Goal: Find specific page/section: Find specific page/section

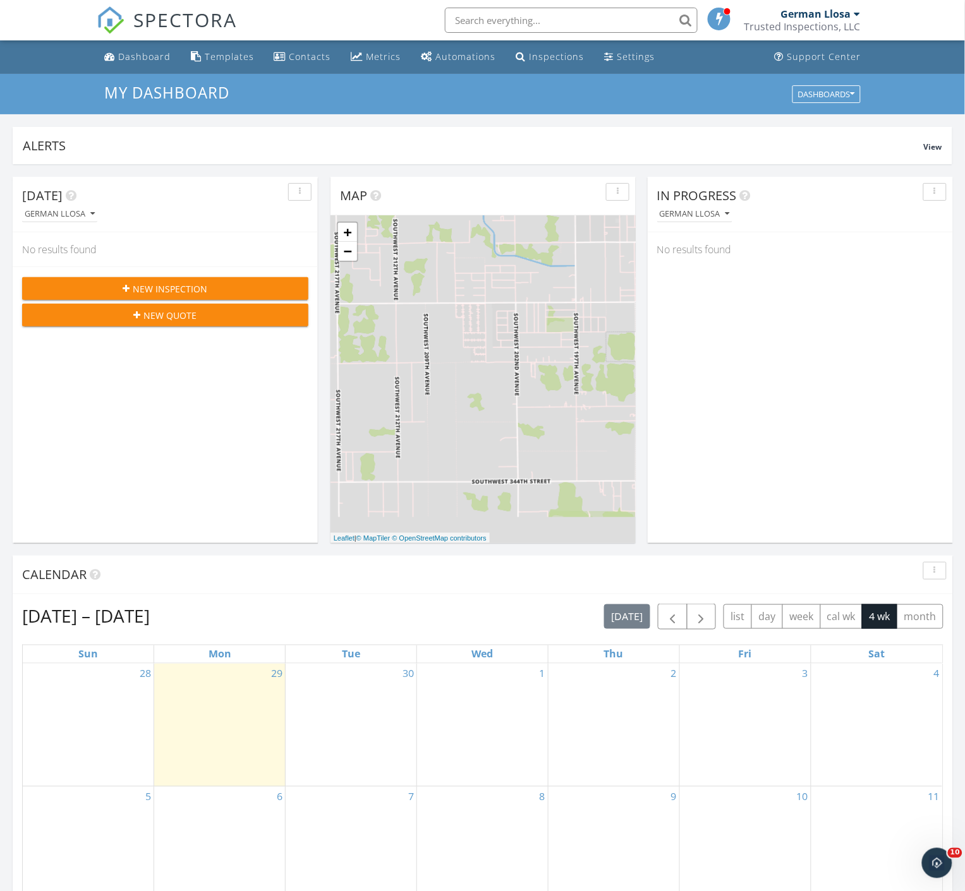
click at [99, 382] on div "[DATE] German Llosa No results found New Inspection New Quote" at bounding box center [165, 360] width 305 height 366
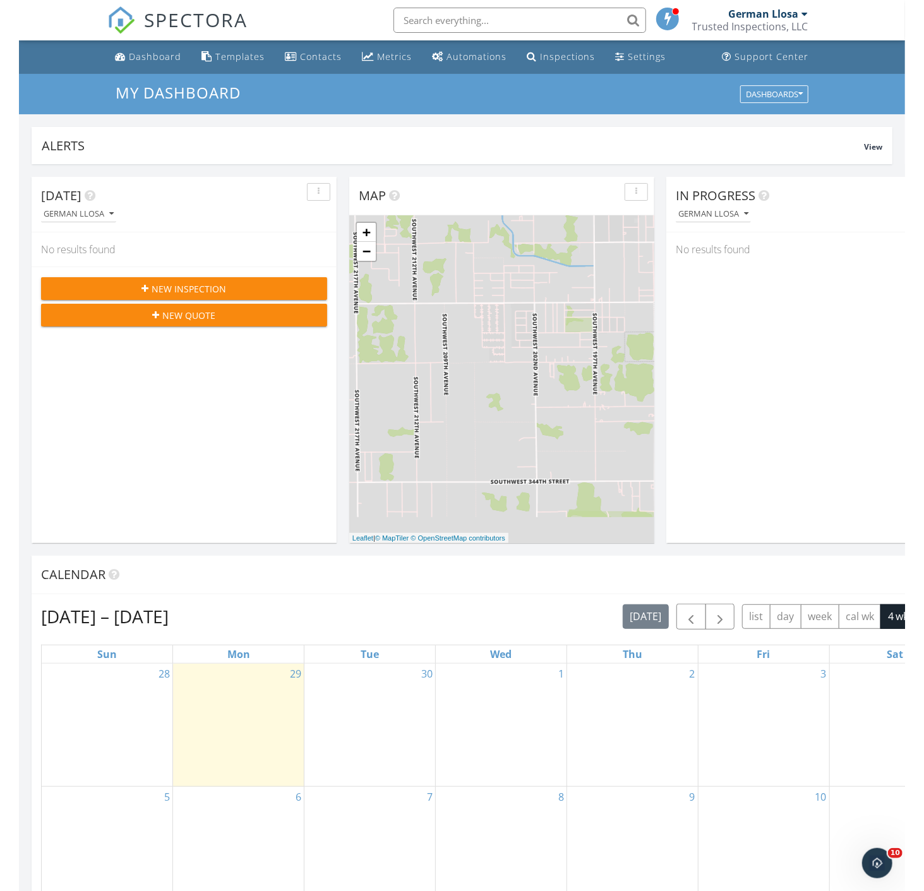
scroll to position [7, 6]
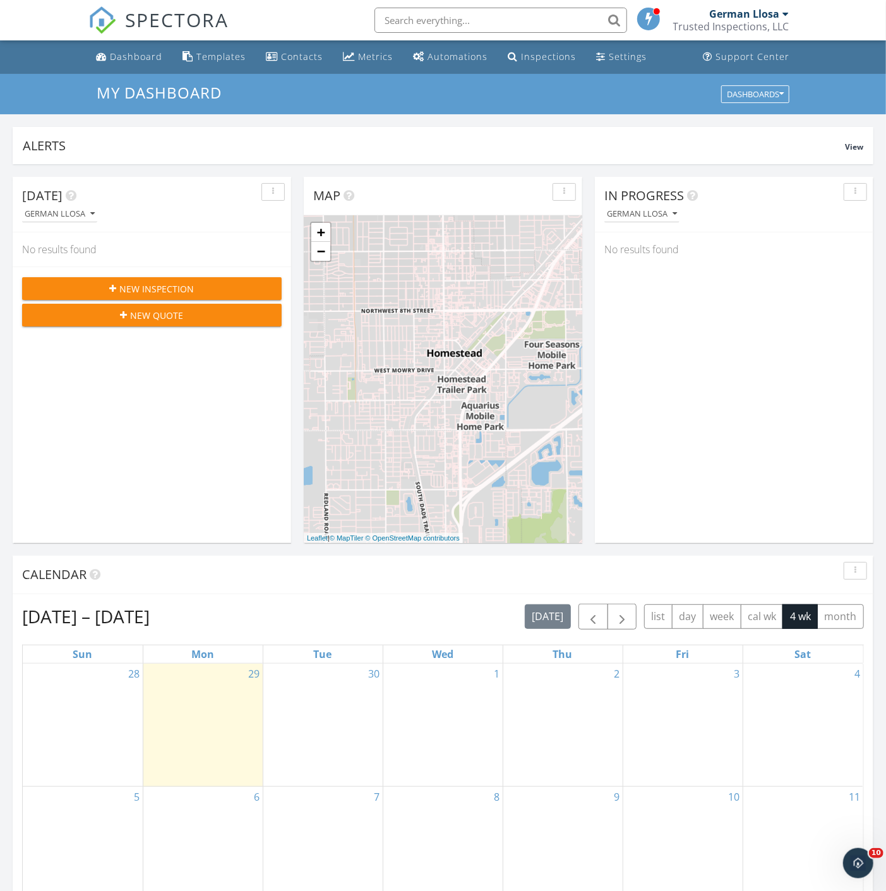
click at [653, 168] on div "[DATE] German Llosa No results found New Inspection New Quote Map + − Leaflet |…" at bounding box center [443, 739] width 886 height 1150
click at [856, 150] on span "View" at bounding box center [854, 146] width 18 height 11
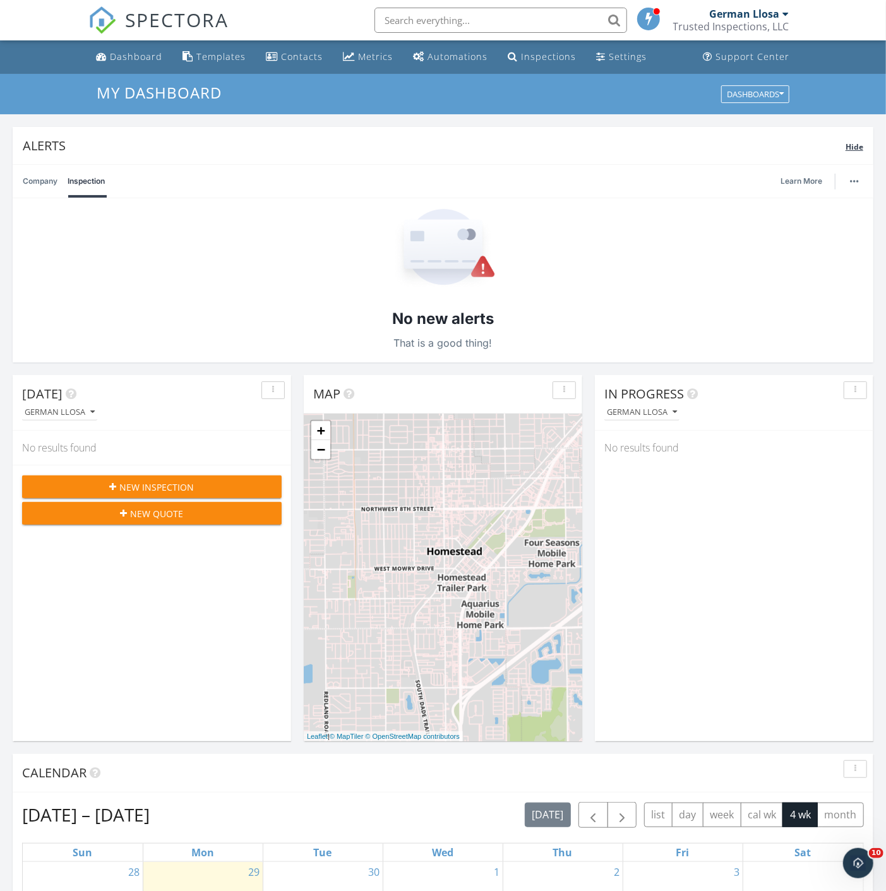
click at [856, 150] on span "Hide" at bounding box center [855, 146] width 18 height 11
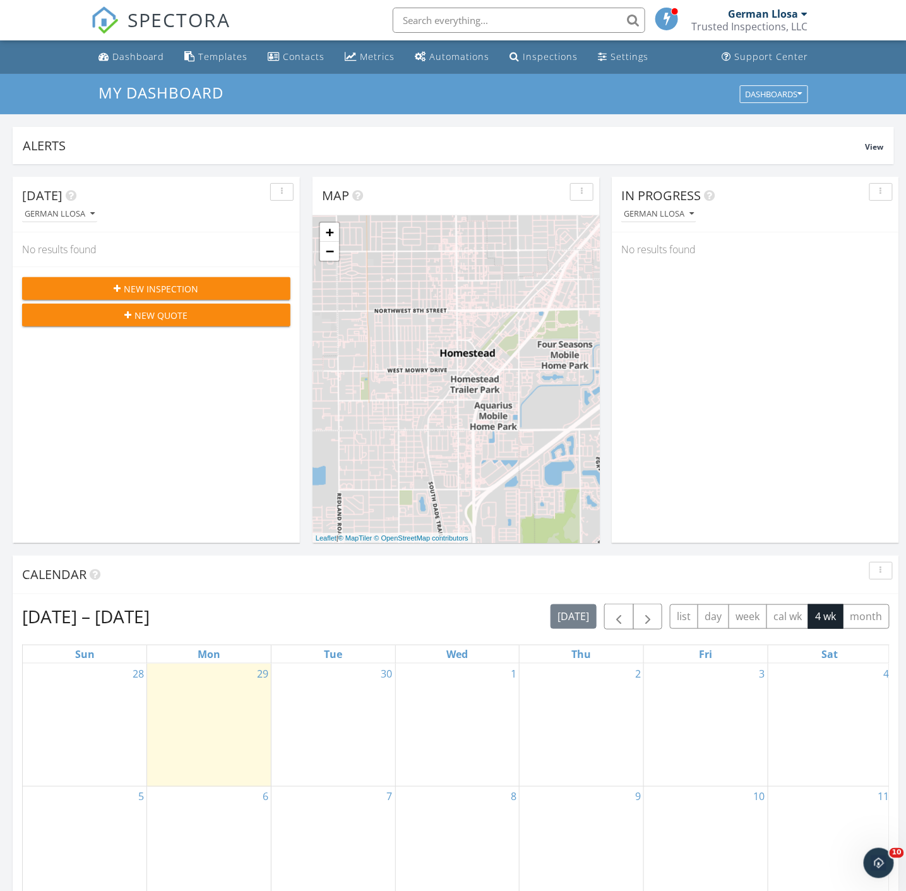
scroll to position [7, 7]
click at [466, 17] on input "text" at bounding box center [519, 20] width 253 height 25
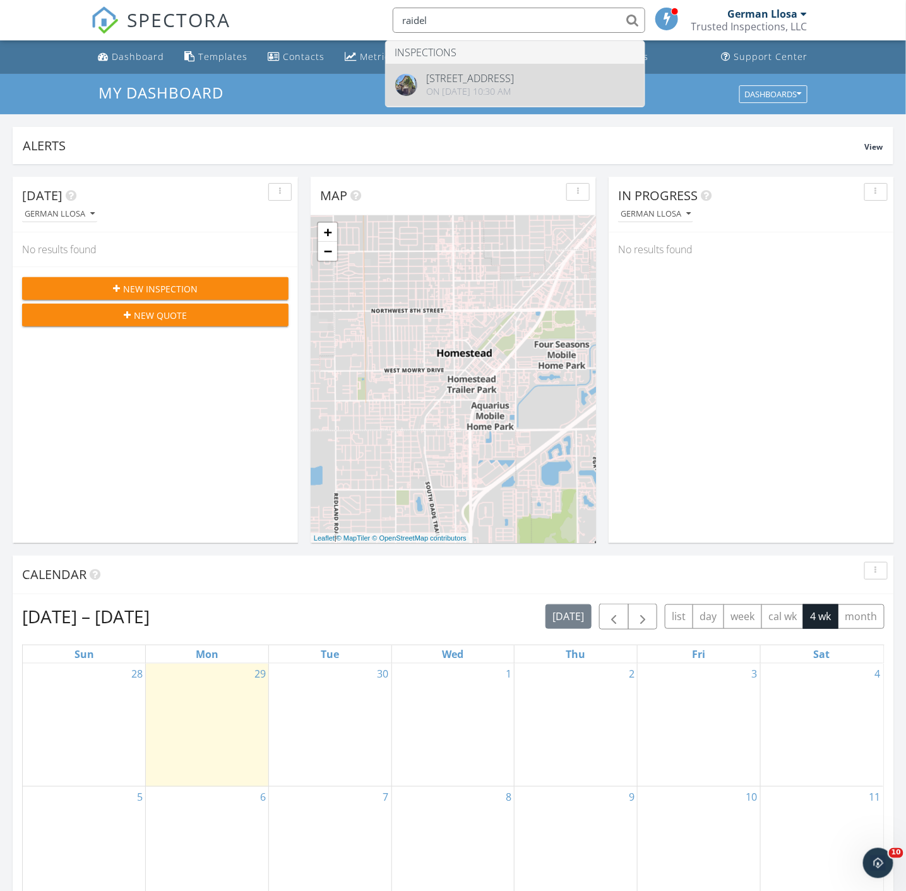
type input "raidel"
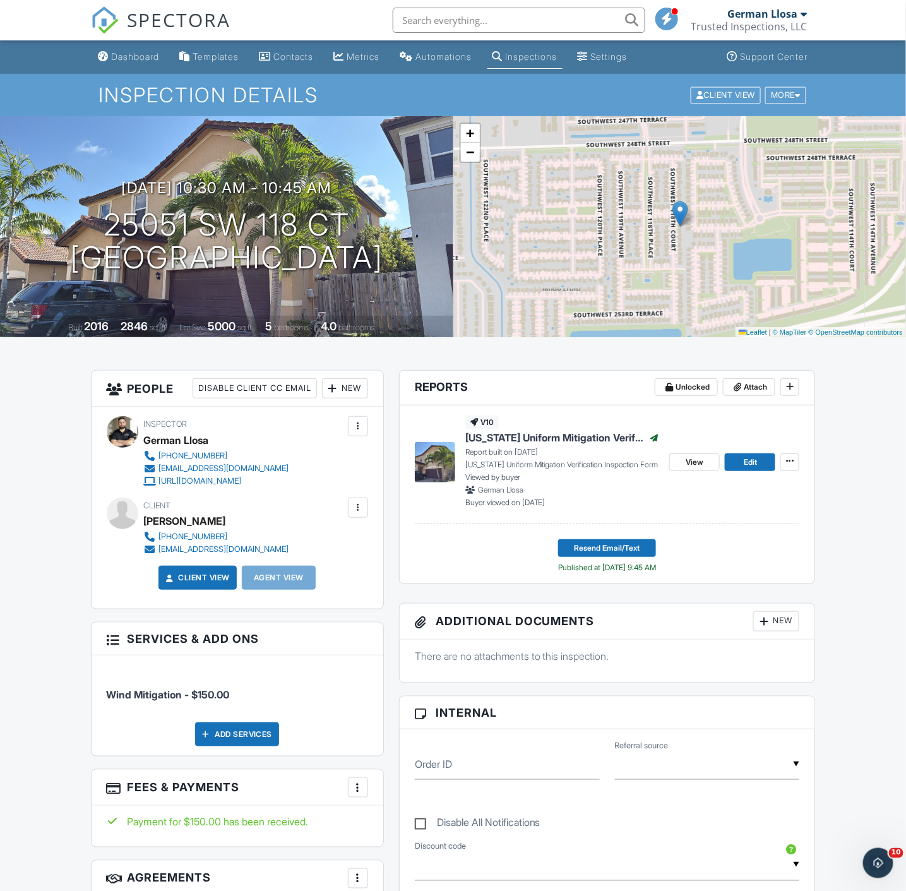
drag, startPoint x: 400, startPoint y: 627, endPoint x: 383, endPoint y: 498, distance: 129.9
click at [710, 460] on link "View" at bounding box center [695, 463] width 51 height 18
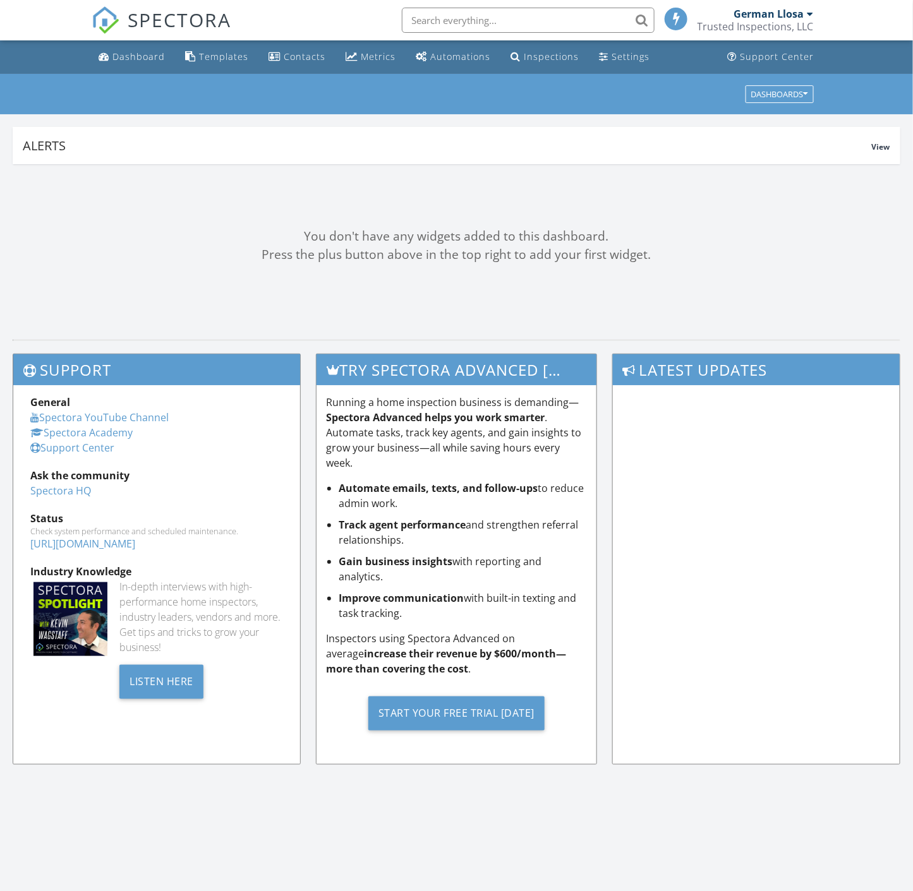
click at [475, 9] on input "text" at bounding box center [528, 20] width 253 height 25
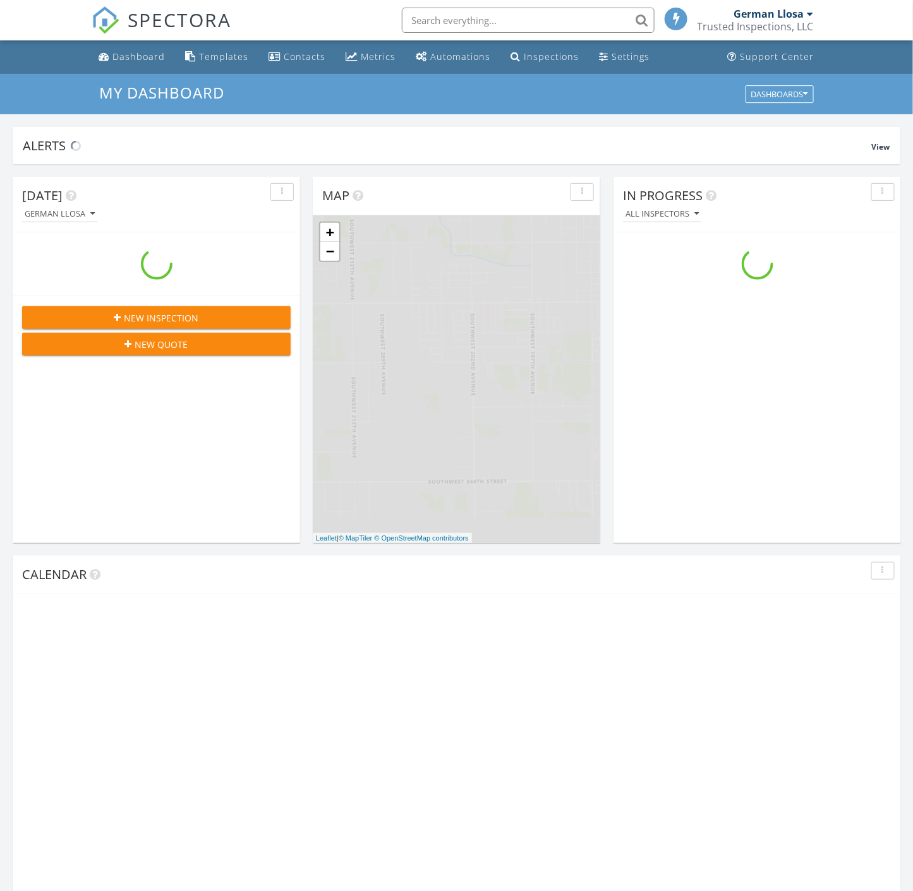
scroll to position [1172, 936]
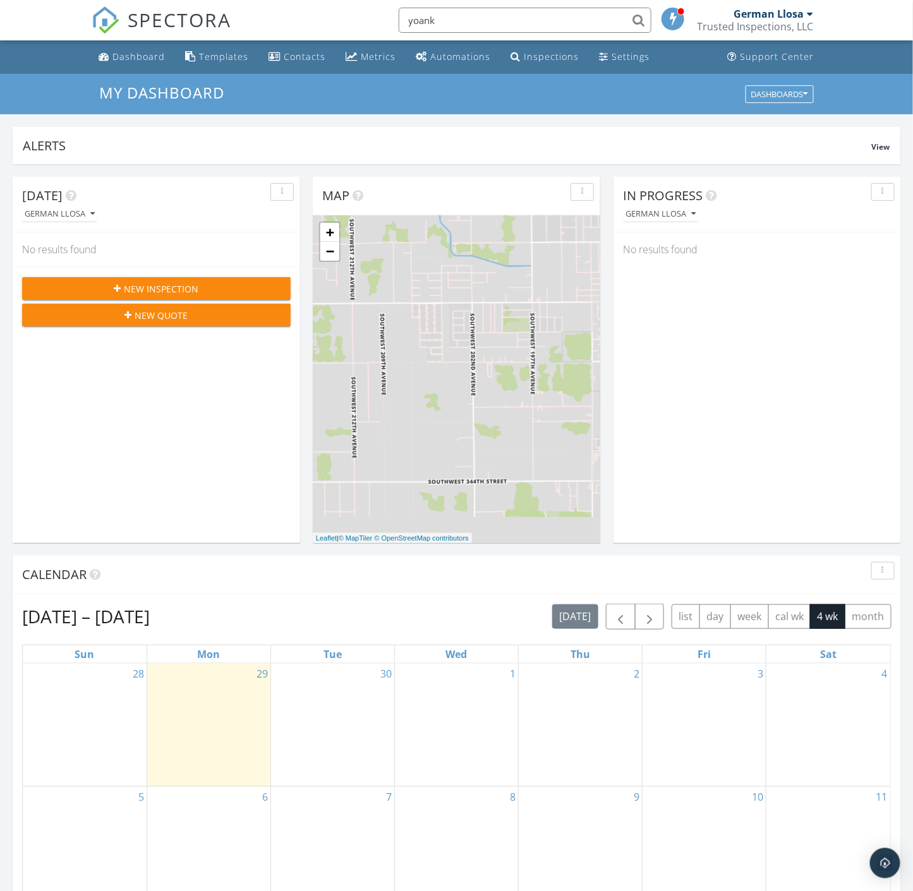
type input "yoanka"
